Goal: Contribute content

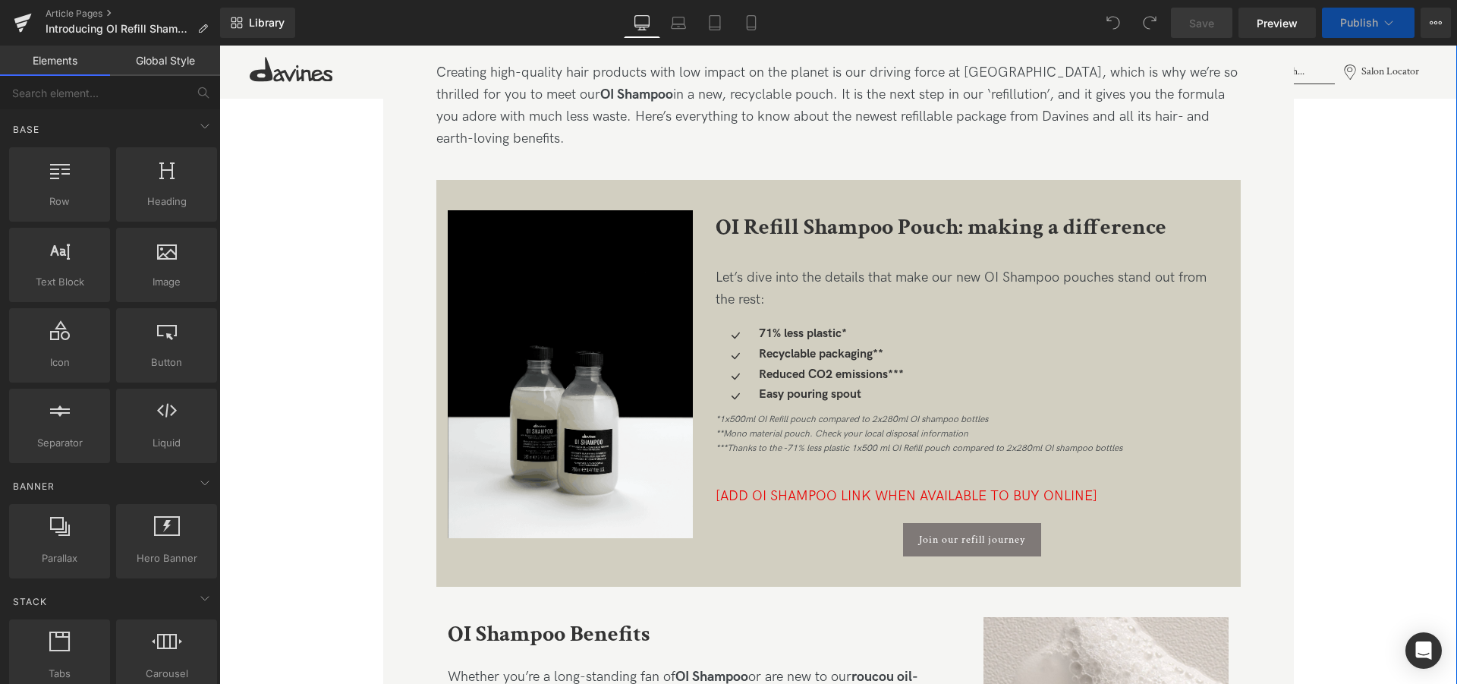
scroll to position [774, 0]
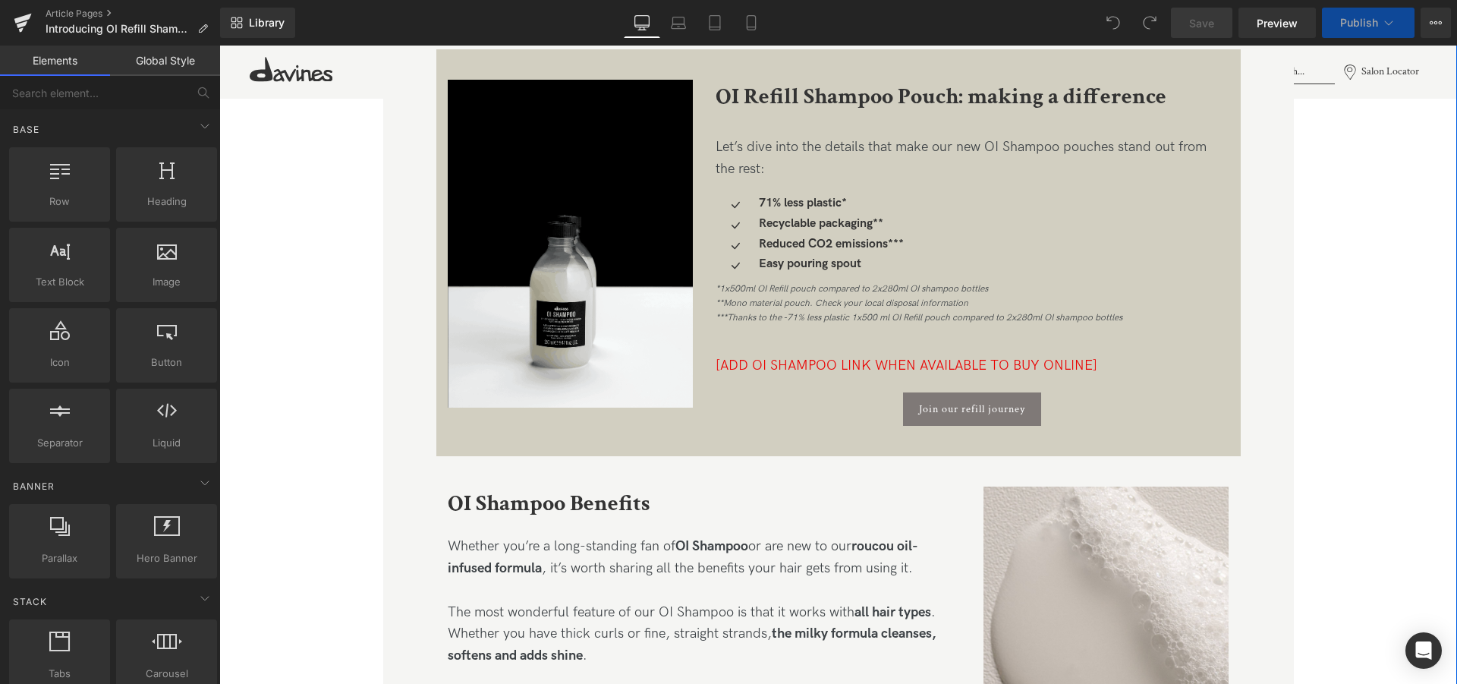
click at [787, 338] on div "*1x500ml OI Refill pouch compared to 2x280ml OI shampoo bottles **Mono material…" at bounding box center [973, 309] width 514 height 61
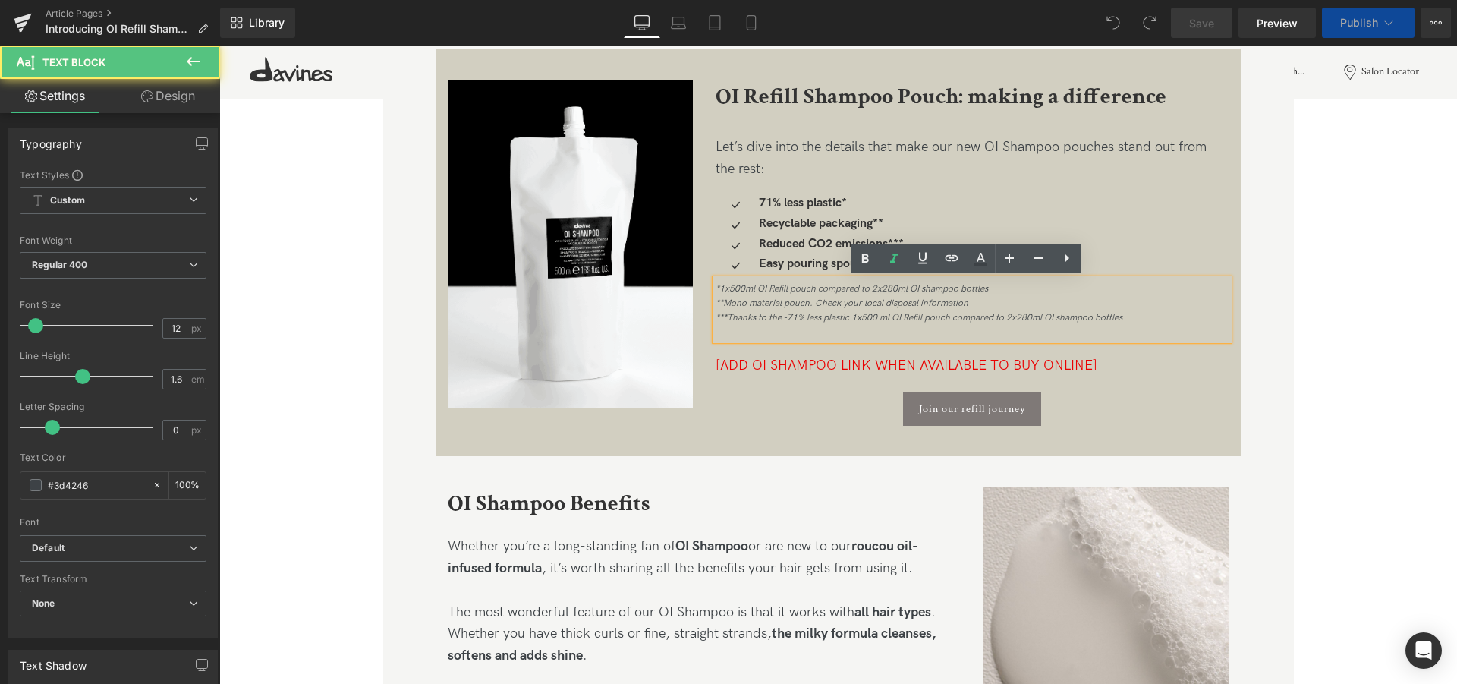
click at [794, 362] on span "[ADD OI SHAMPOO LINK WHEN AVAILABLE TO BUY ONLINE]" at bounding box center [907, 365] width 382 height 16
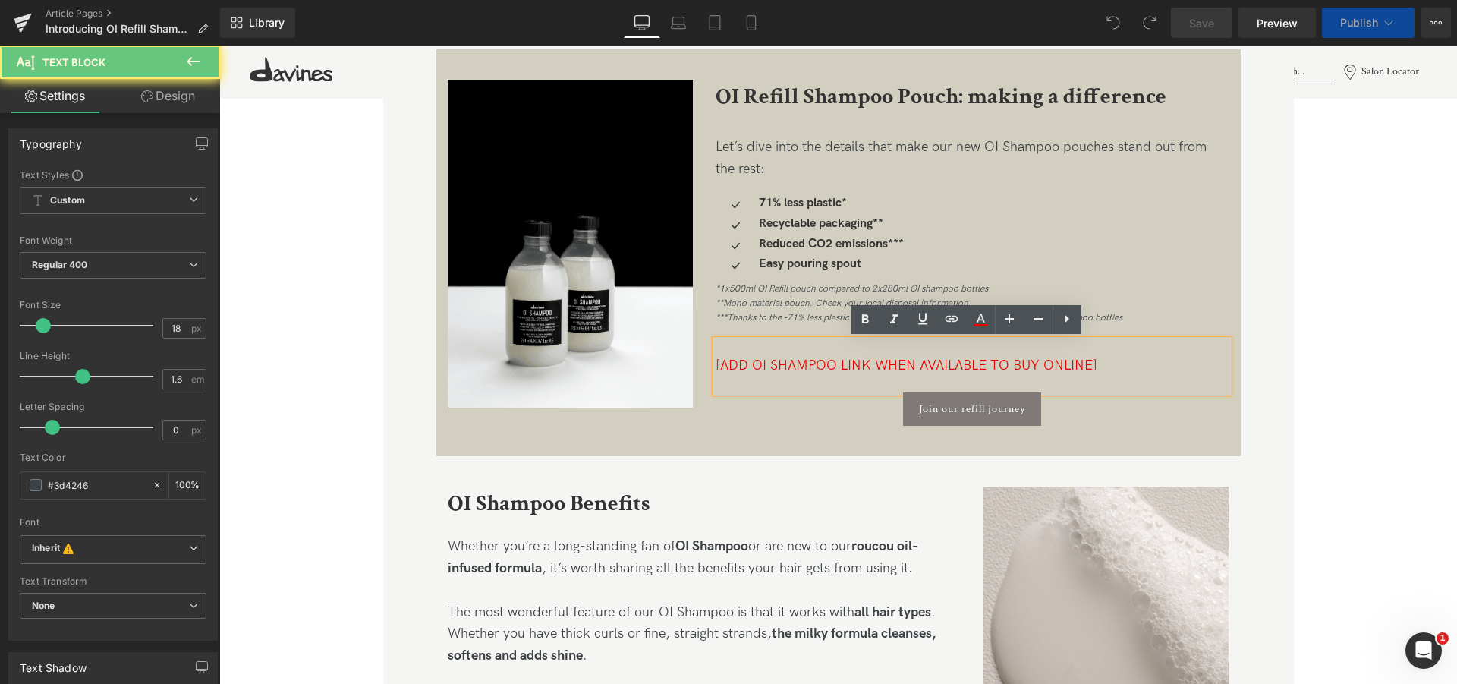
scroll to position [0, 0]
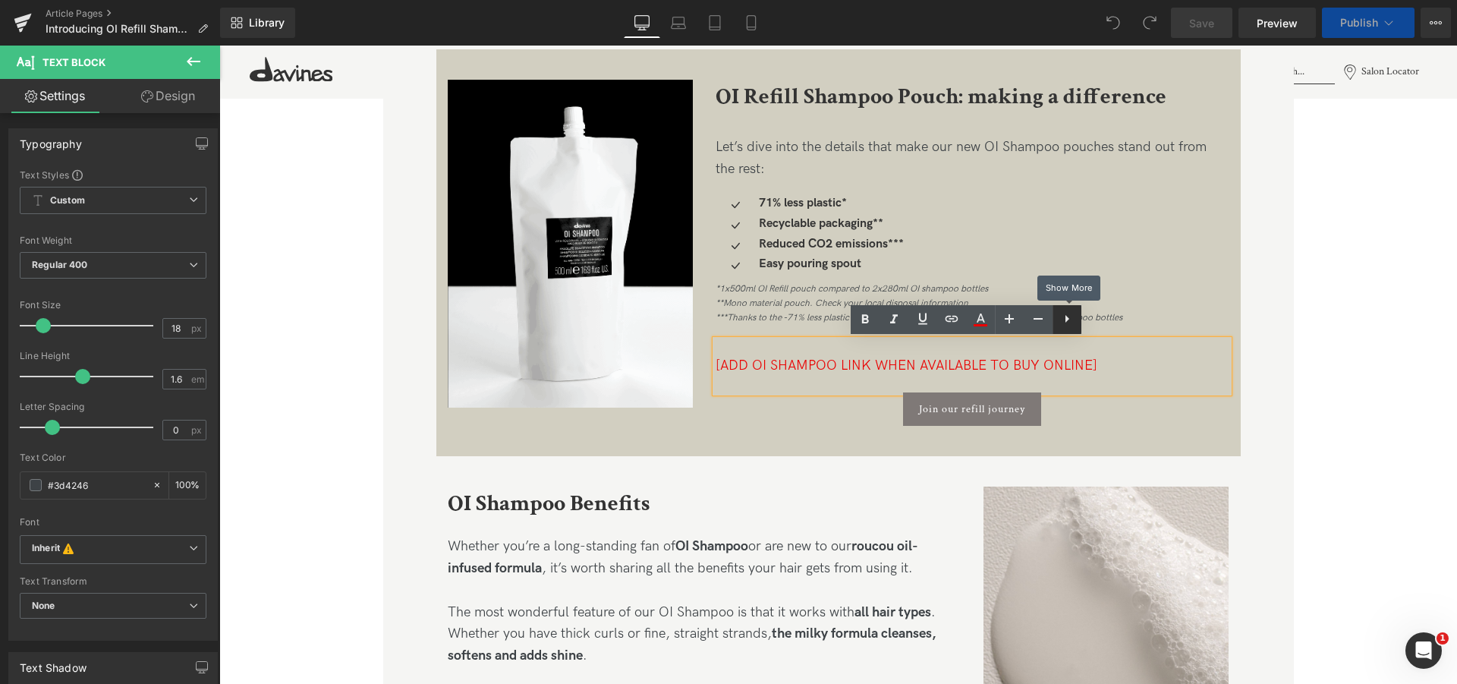
click at [1065, 320] on icon at bounding box center [1067, 319] width 18 height 18
click at [1122, 375] on div "[ADD OI SHAMPOO LINK WHEN AVAILABLE TO BUY ONLINE]" at bounding box center [973, 366] width 514 height 22
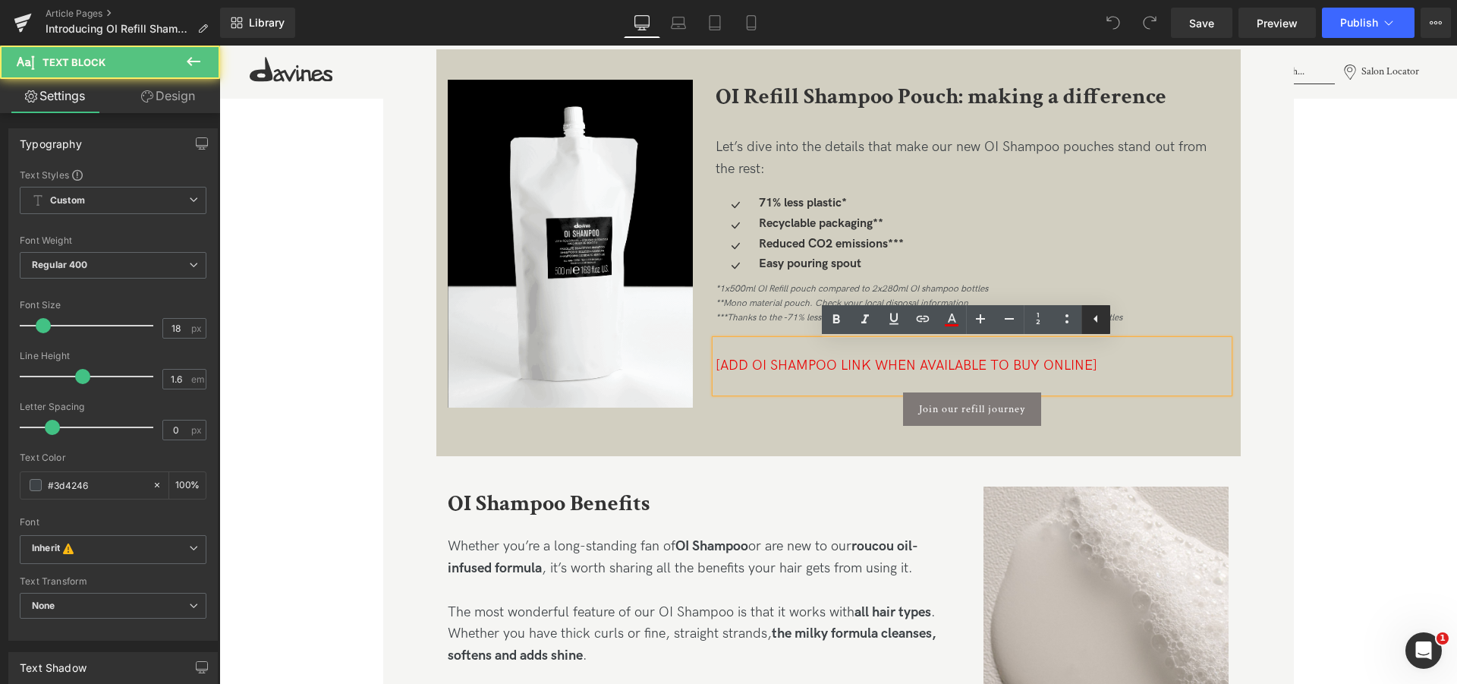
click at [1093, 325] on icon at bounding box center [1096, 319] width 18 height 18
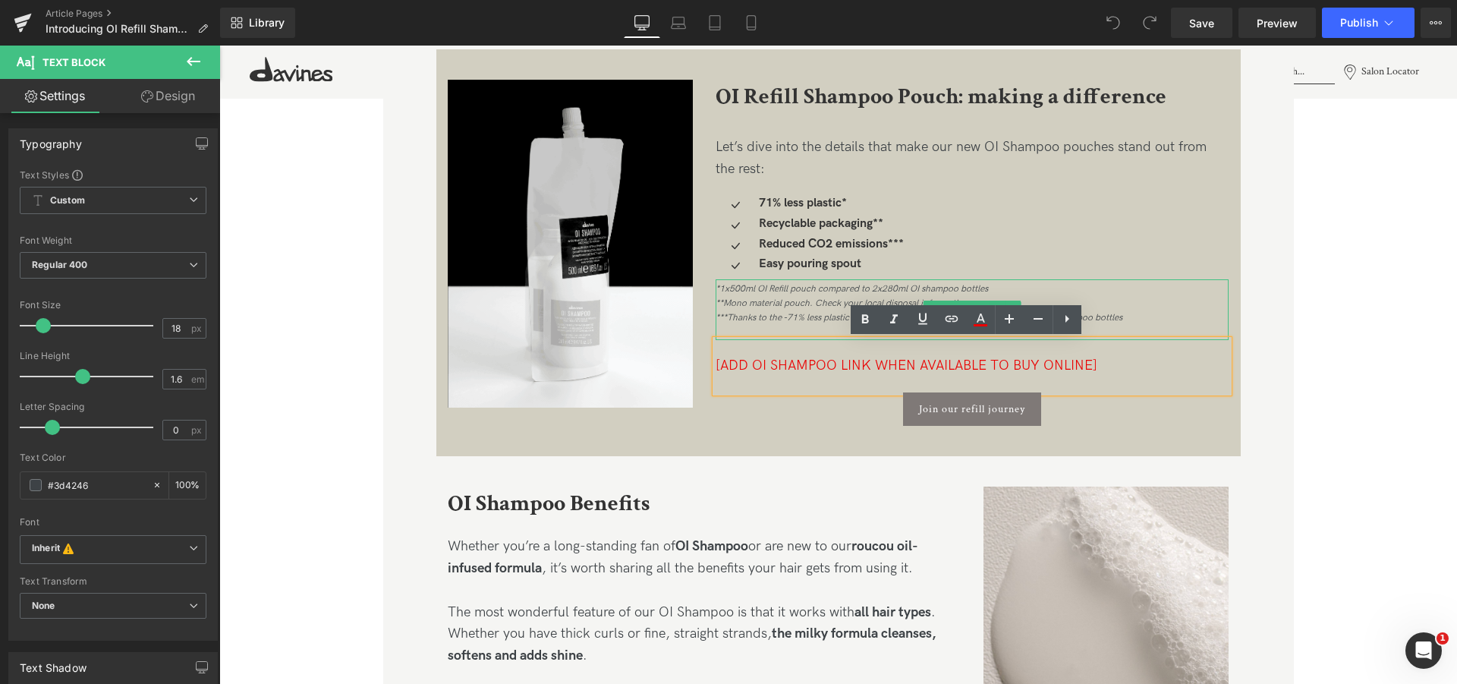
click at [1095, 403] on div "Join our refill journey" at bounding box center [973, 408] width 514 height 33
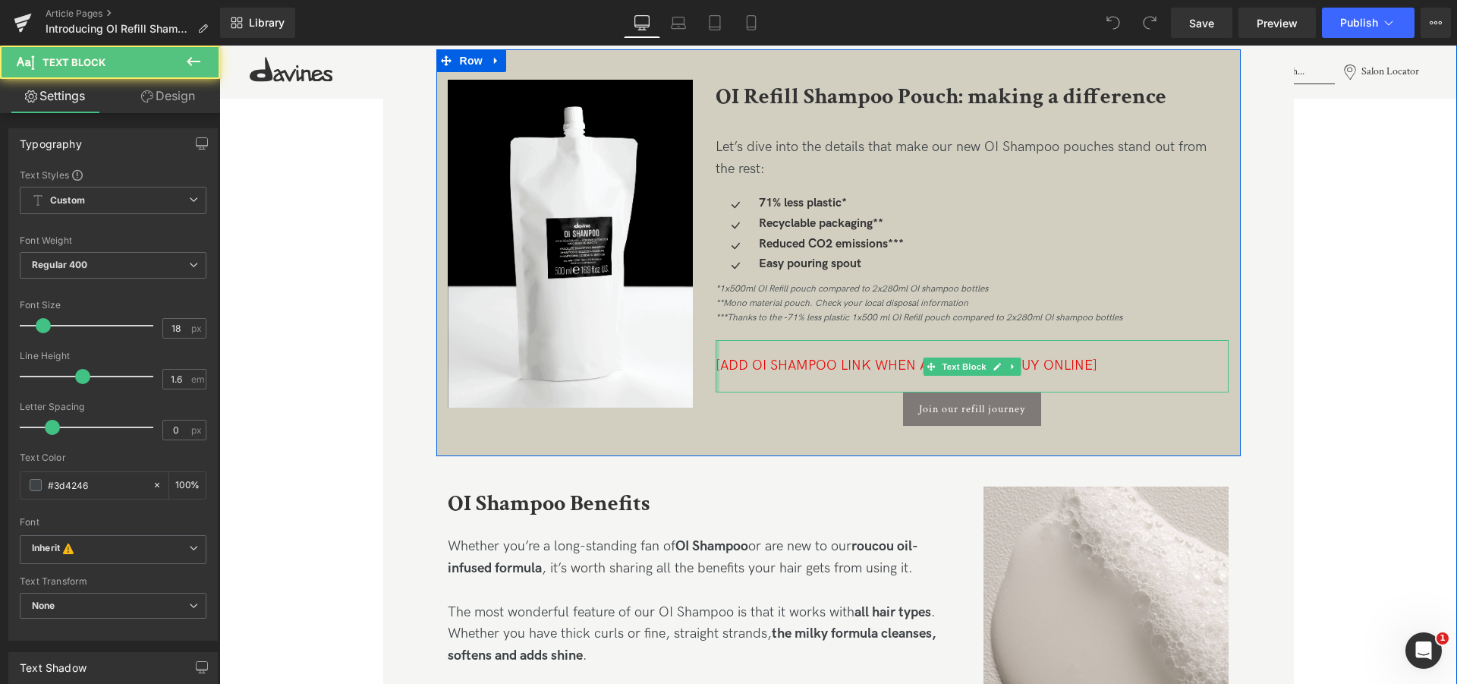
click at [716, 353] on div at bounding box center [718, 366] width 4 height 52
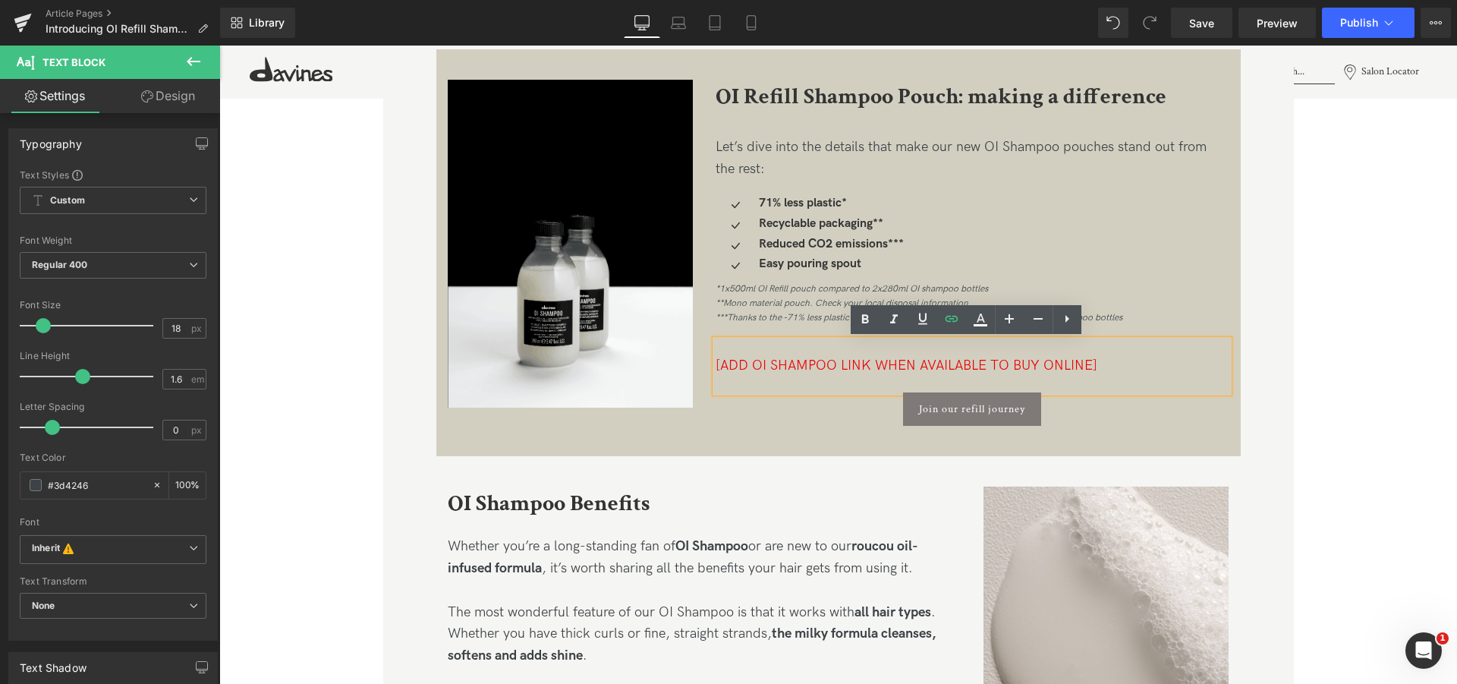
click at [867, 363] on span "[ADD OI SHAMPOO LINK WHEN AVAILABLE TO BUY ONLINE]" at bounding box center [907, 365] width 382 height 16
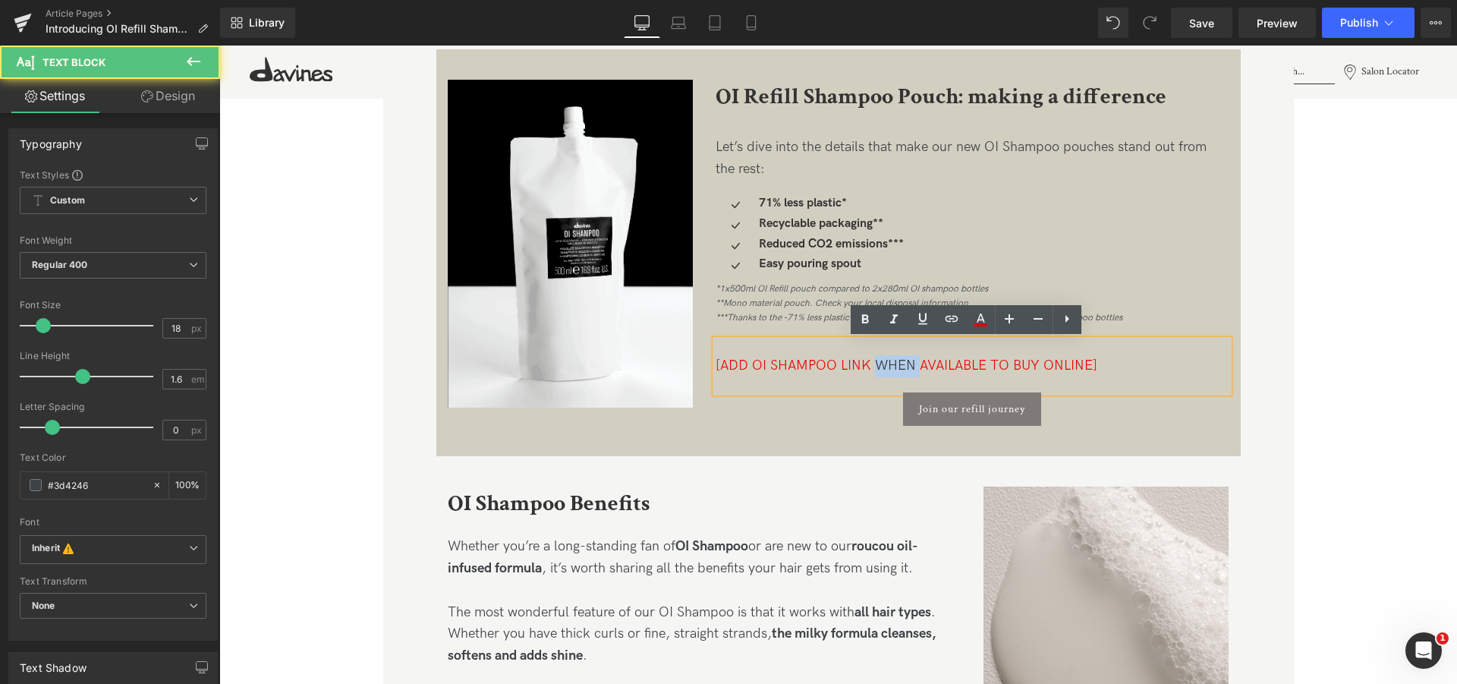
click at [867, 363] on span "[ADD OI SHAMPOO LINK WHEN AVAILABLE TO BUY ONLINE]" at bounding box center [907, 365] width 382 height 16
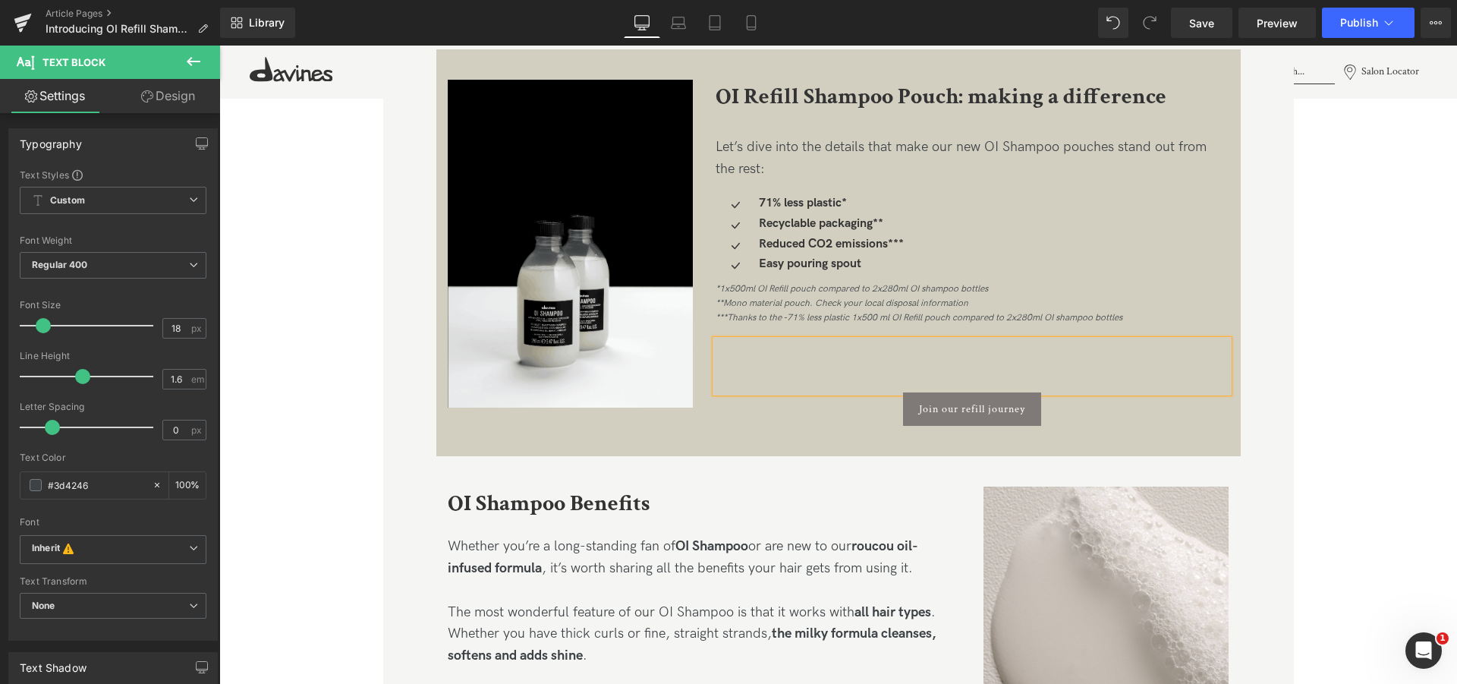
click at [665, 476] on div "OI Shampoo Benefits Heading Whether you’re a long-standing fan of OI Shampoo or…" at bounding box center [838, 650] width 804 height 388
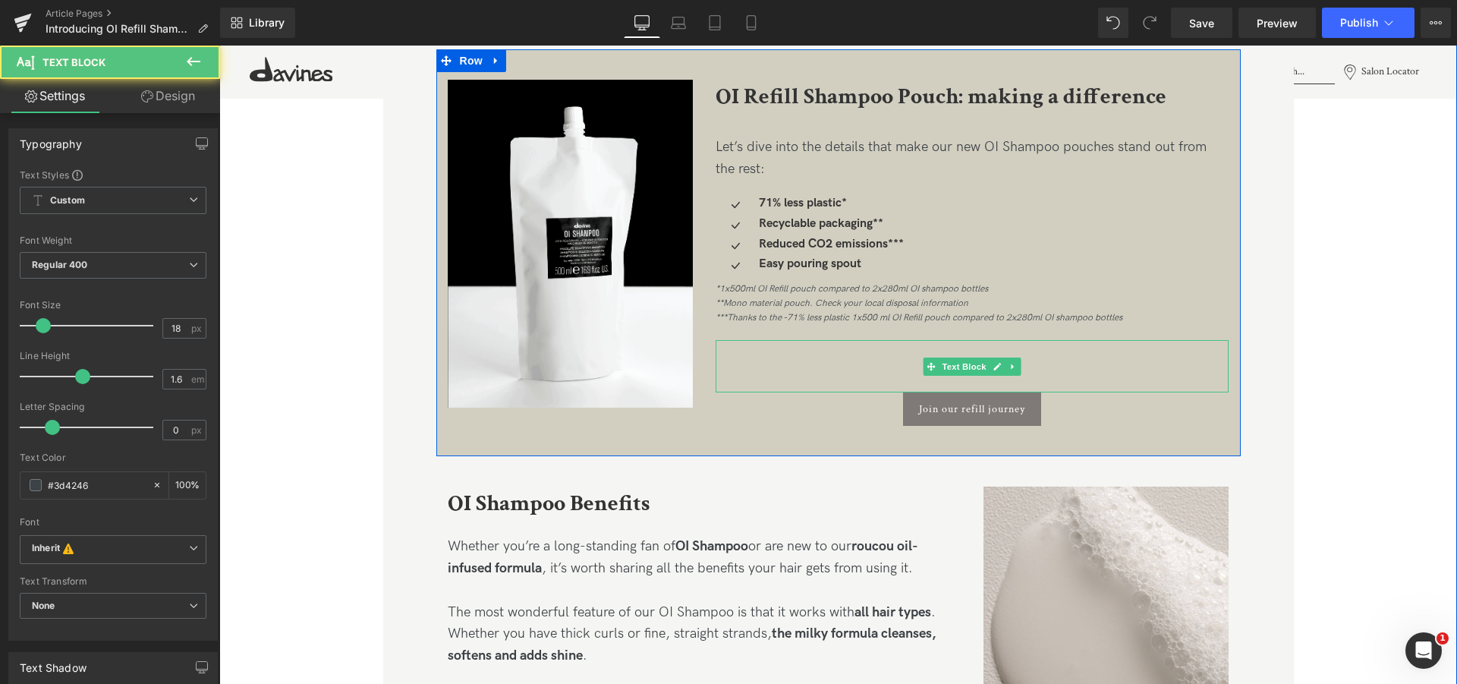
click at [970, 347] on div at bounding box center [973, 366] width 514 height 52
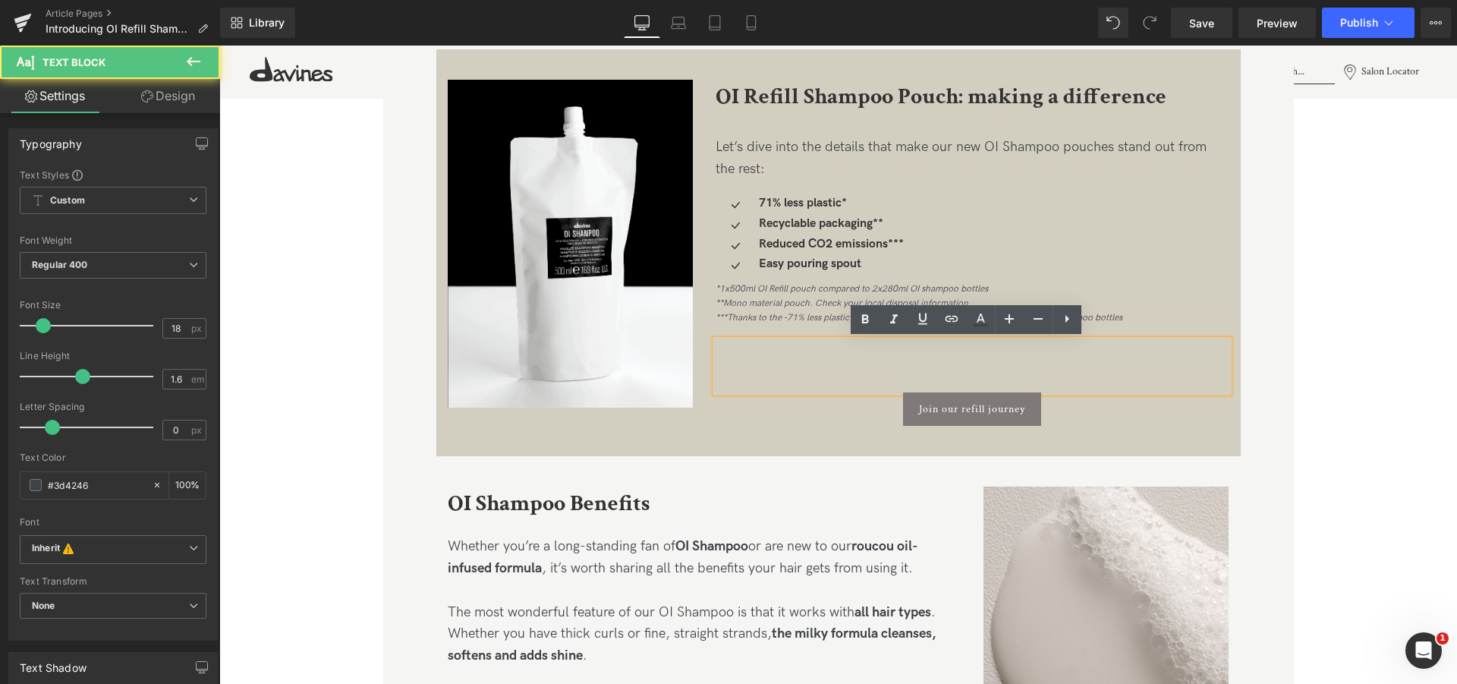
click at [1223, 414] on div "OI Refill Shampoo Pouch: making a difference Heading Let’s dive into the detail…" at bounding box center [972, 253] width 536 height 346
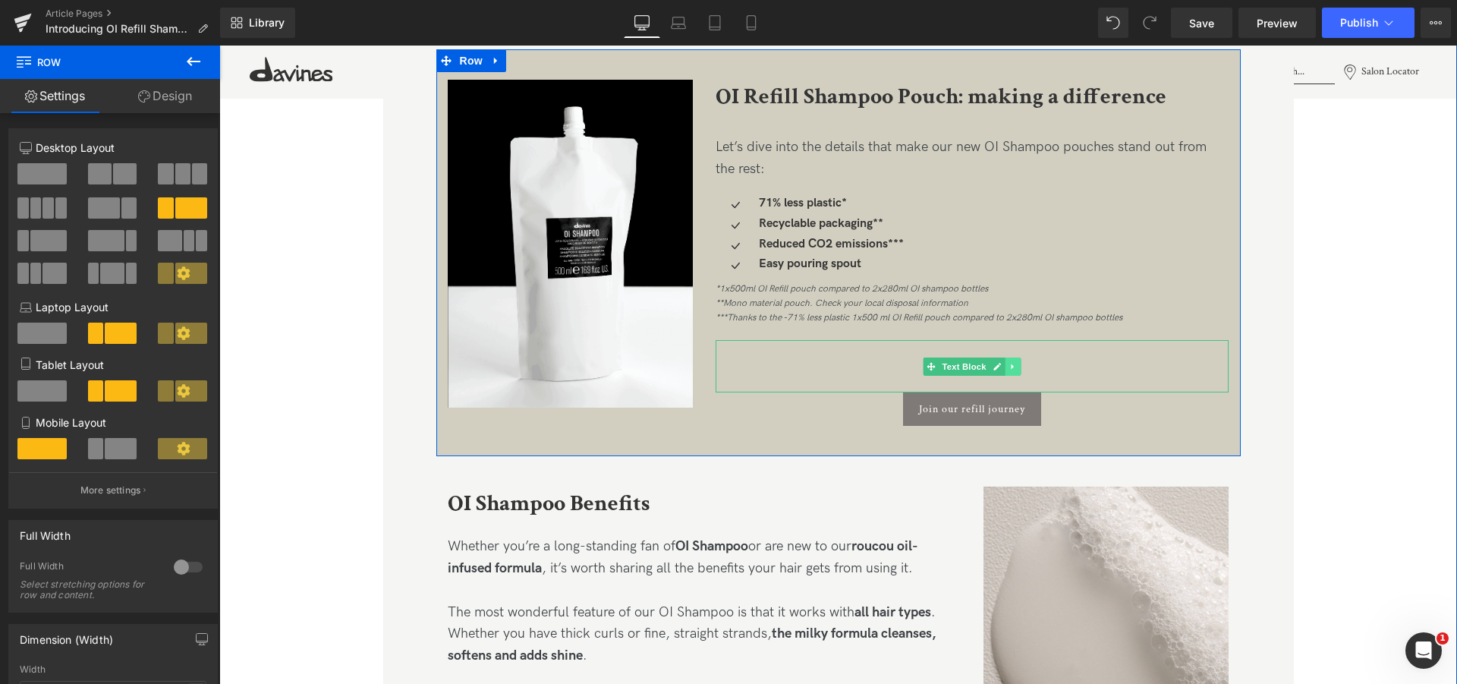
click at [1005, 370] on link at bounding box center [1013, 366] width 16 height 18
click at [1017, 368] on icon at bounding box center [1021, 366] width 8 height 9
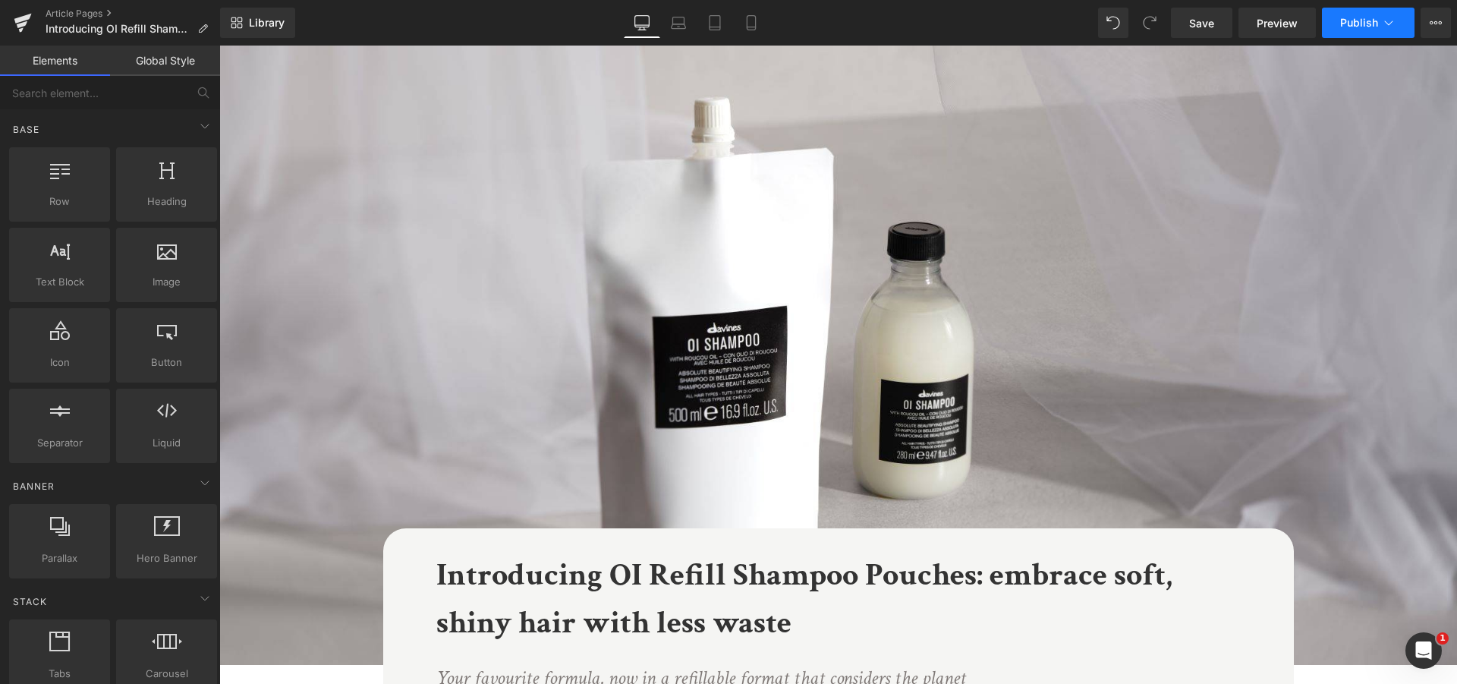
click at [1380, 19] on button "Publish" at bounding box center [1368, 23] width 93 height 30
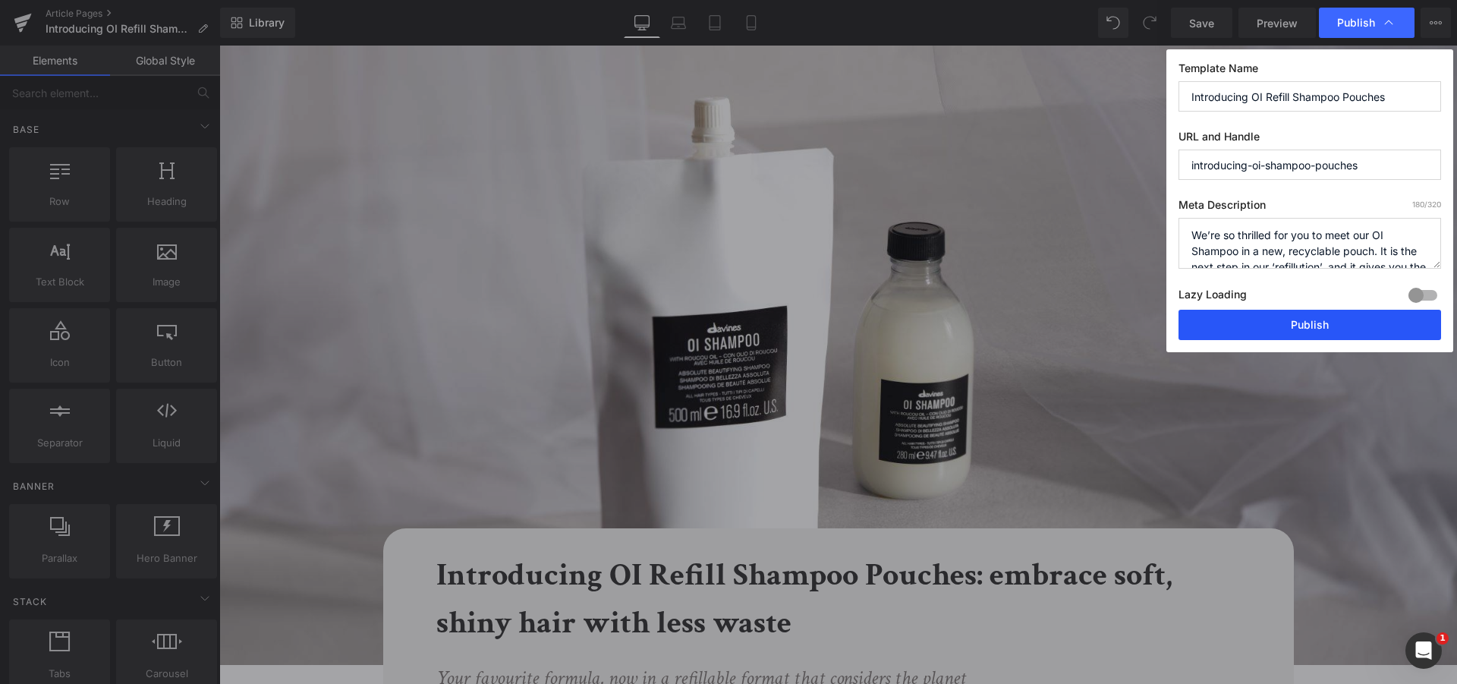
click at [1367, 311] on button "Publish" at bounding box center [1309, 325] width 263 height 30
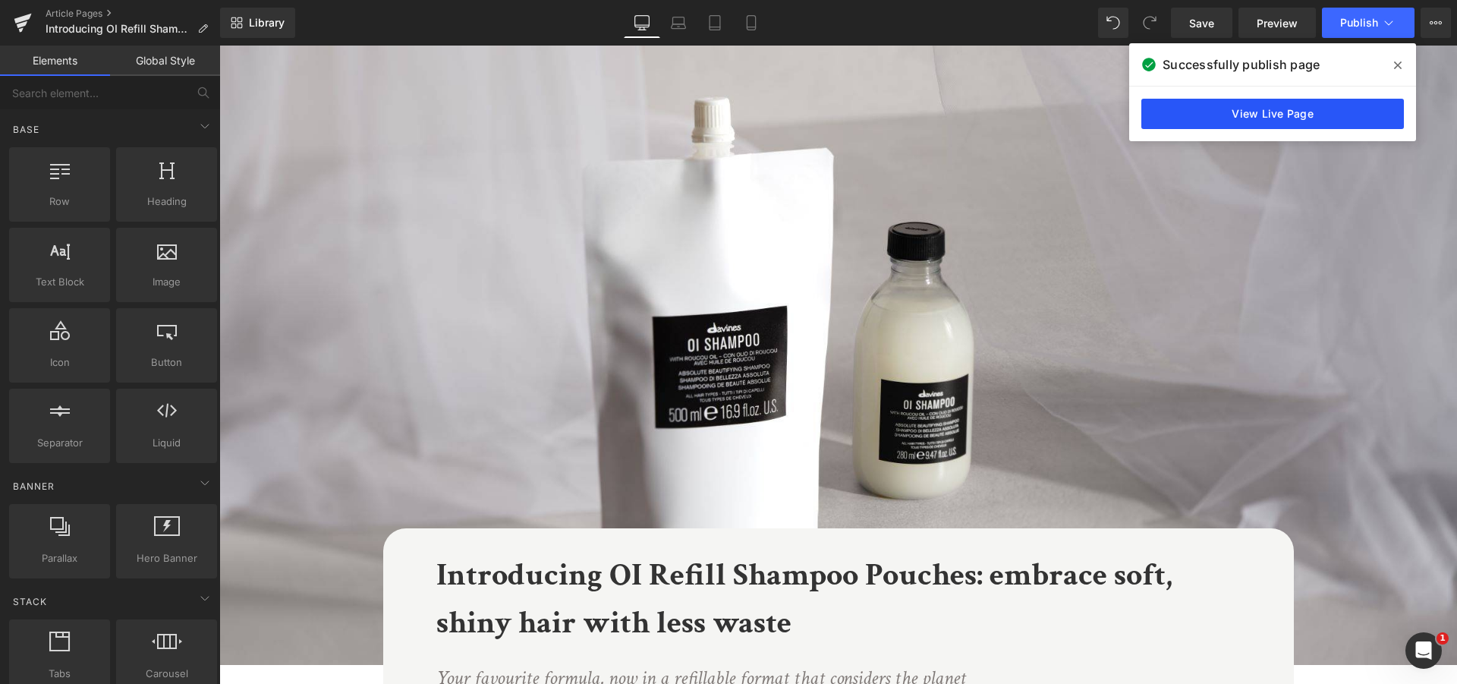
click at [1308, 118] on link "View Live Page" at bounding box center [1272, 114] width 263 height 30
